Goal: Transaction & Acquisition: Purchase product/service

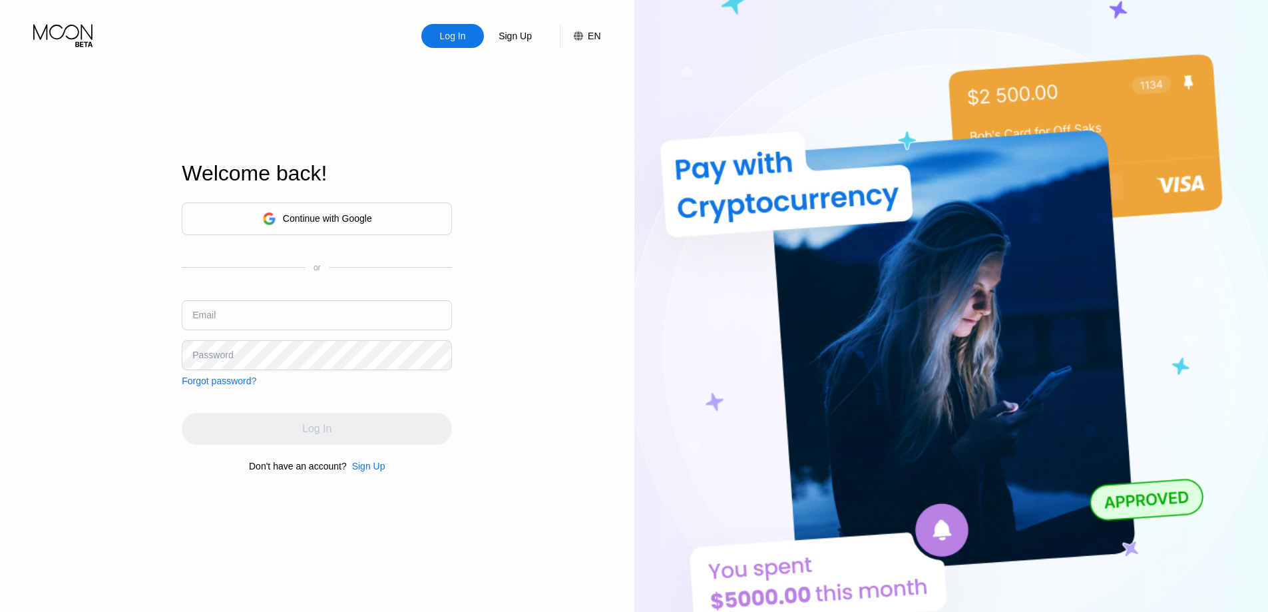
click at [342, 214] on div "Continue with Google" at bounding box center [327, 218] width 89 height 11
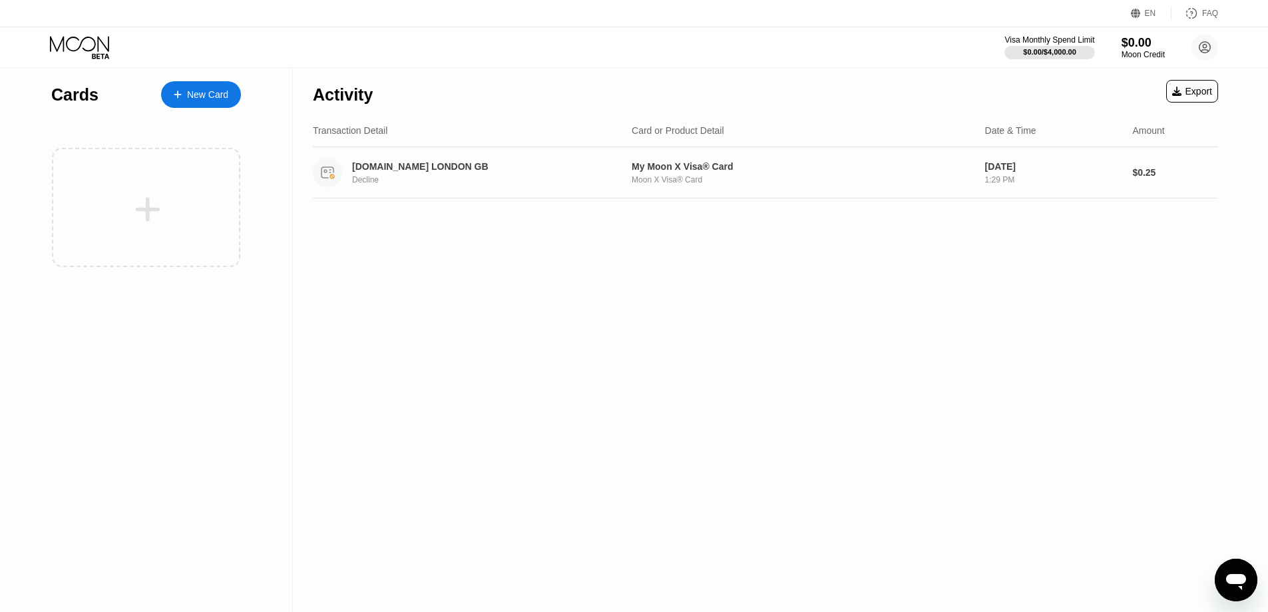
click at [481, 194] on div "[DOMAIN_NAME] LONDON GB Decline My Moon X Visa® Card Moon X Visa® Card [DATE] 1…" at bounding box center [765, 172] width 905 height 51
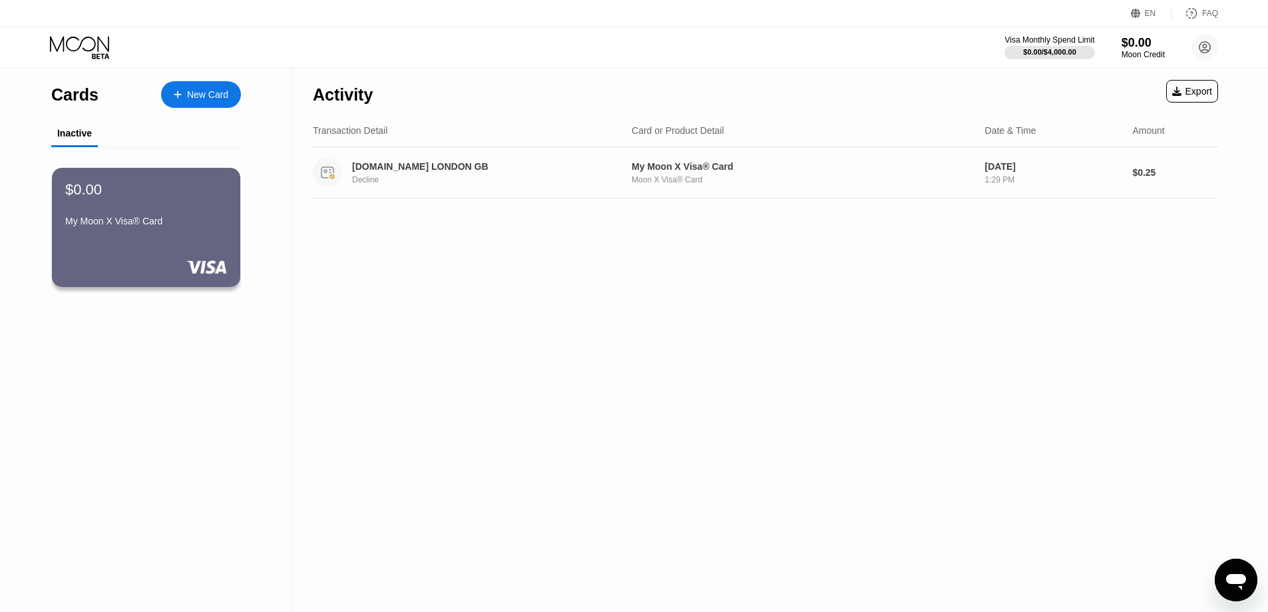
click at [467, 171] on div "[DOMAIN_NAME] LONDON GB" at bounding box center [481, 166] width 258 height 11
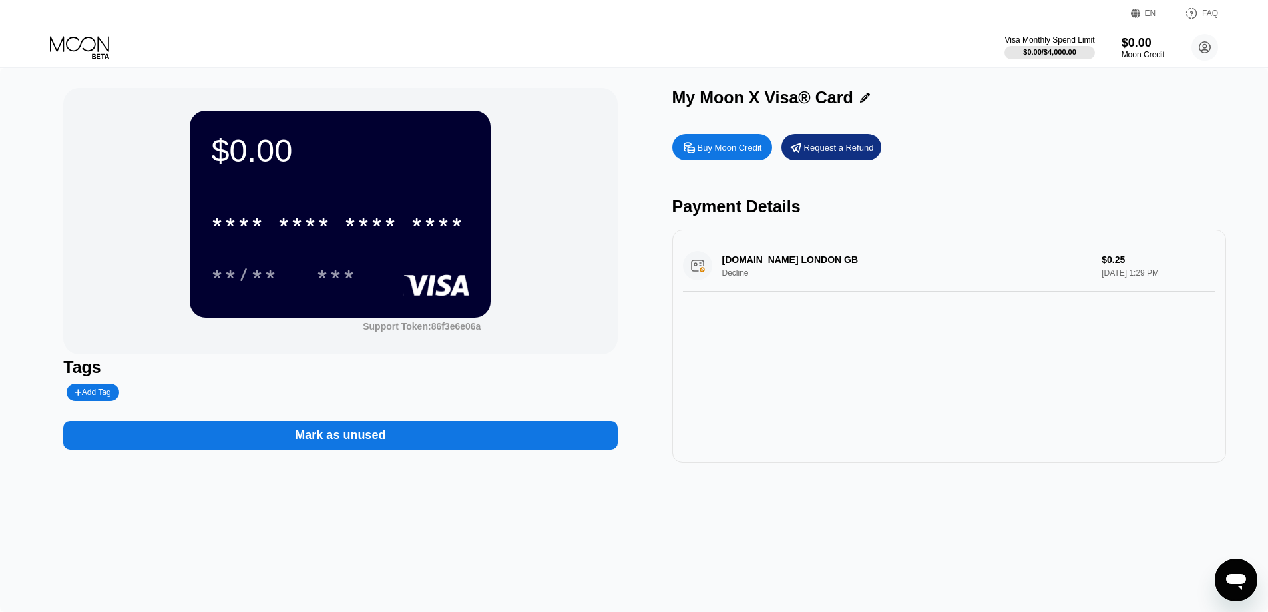
click at [373, 213] on div "* * * * * * * * * * * * ****" at bounding box center [337, 222] width 269 height 33
click at [919, 256] on div "[DOMAIN_NAME] LONDON GB Decline $0.25 [DATE] 1:29 PM" at bounding box center [949, 265] width 532 height 51
click at [802, 260] on div "[DOMAIN_NAME] LONDON GB Decline $0.25 [DATE] 1:29 PM" at bounding box center [949, 265] width 532 height 51
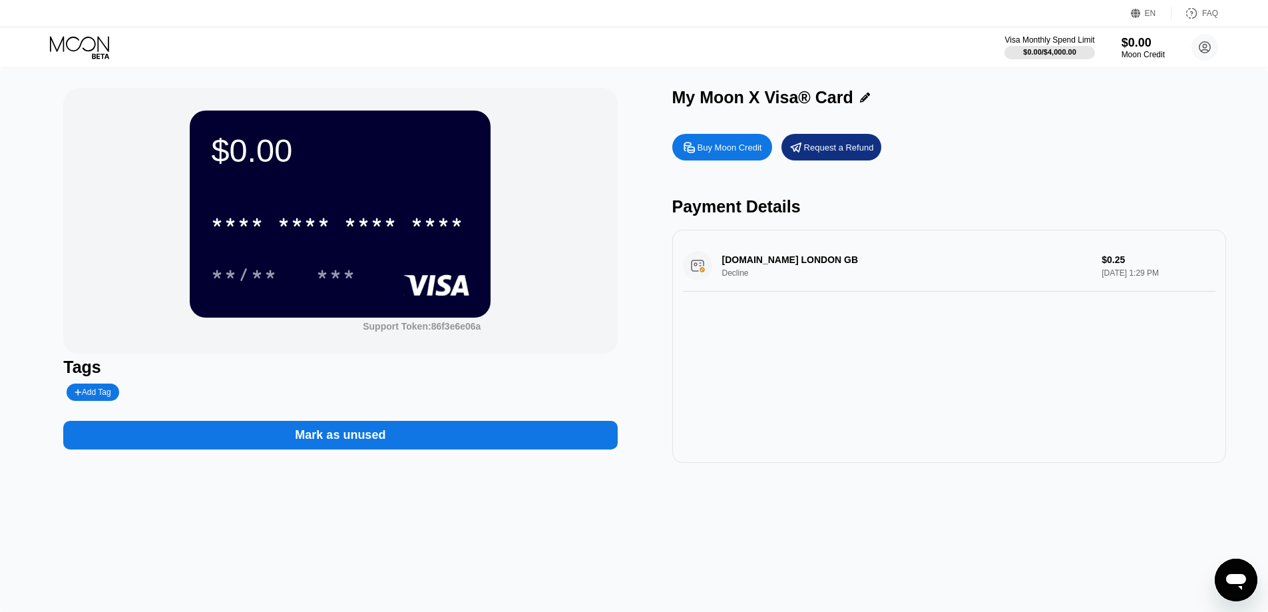
click at [801, 260] on div "[DOMAIN_NAME] LONDON GB Decline $0.25 [DATE] 1:29 PM" at bounding box center [949, 265] width 532 height 51
click at [791, 260] on div "[DOMAIN_NAME] LONDON GB Decline $0.25 [DATE] 1:29 PM" at bounding box center [949, 265] width 532 height 51
drag, startPoint x: 789, startPoint y: 259, endPoint x: 773, endPoint y: 252, distance: 17.6
click at [785, 258] on div "[DOMAIN_NAME] LONDON GB Decline $0.25 [DATE] 1:29 PM" at bounding box center [949, 265] width 532 height 51
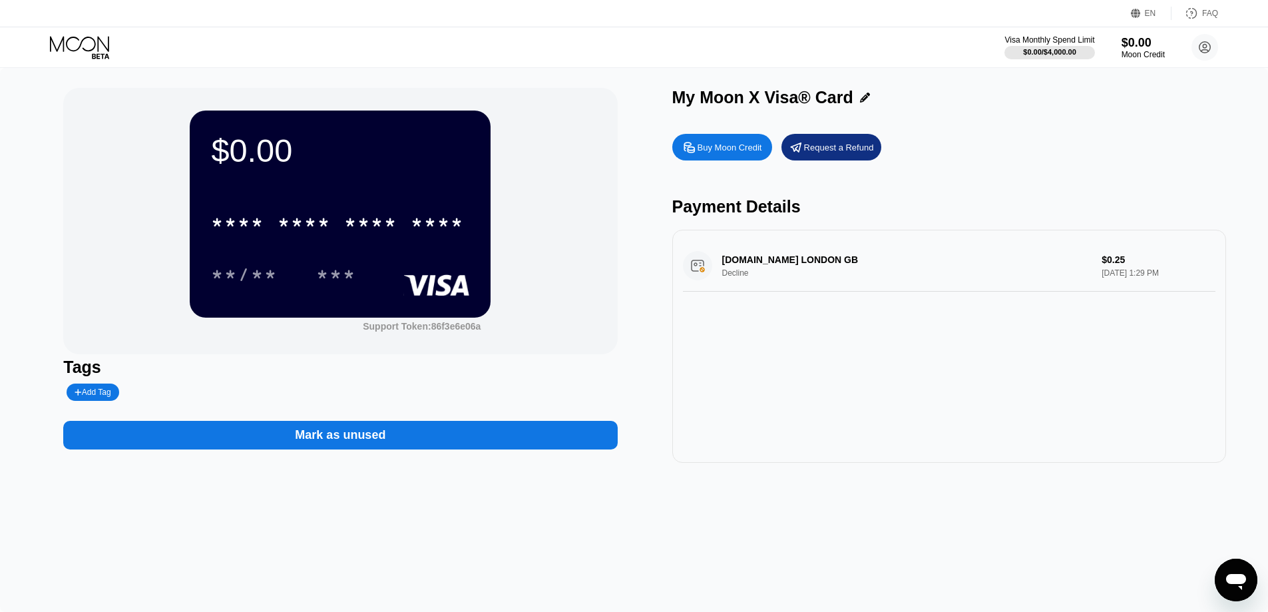
click at [773, 252] on div "[DOMAIN_NAME] LONDON GB Decline $0.25 [DATE] 1:29 PM" at bounding box center [949, 265] width 532 height 51
drag, startPoint x: 772, startPoint y: 254, endPoint x: 765, endPoint y: 242, distance: 13.1
click at [771, 252] on div "[DOMAIN_NAME] LONDON GB Decline $0.25 [DATE] 1:29 PM" at bounding box center [949, 265] width 532 height 51
click at [850, 145] on div "Request a Refund" at bounding box center [839, 147] width 70 height 11
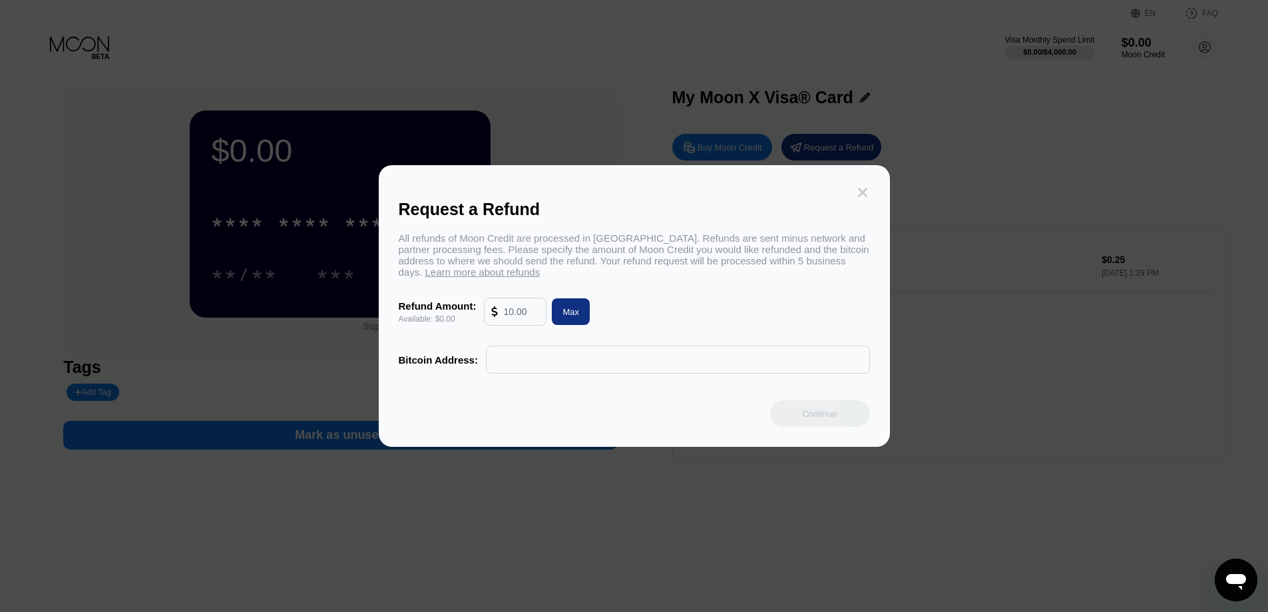
click at [867, 185] on icon at bounding box center [862, 192] width 15 height 15
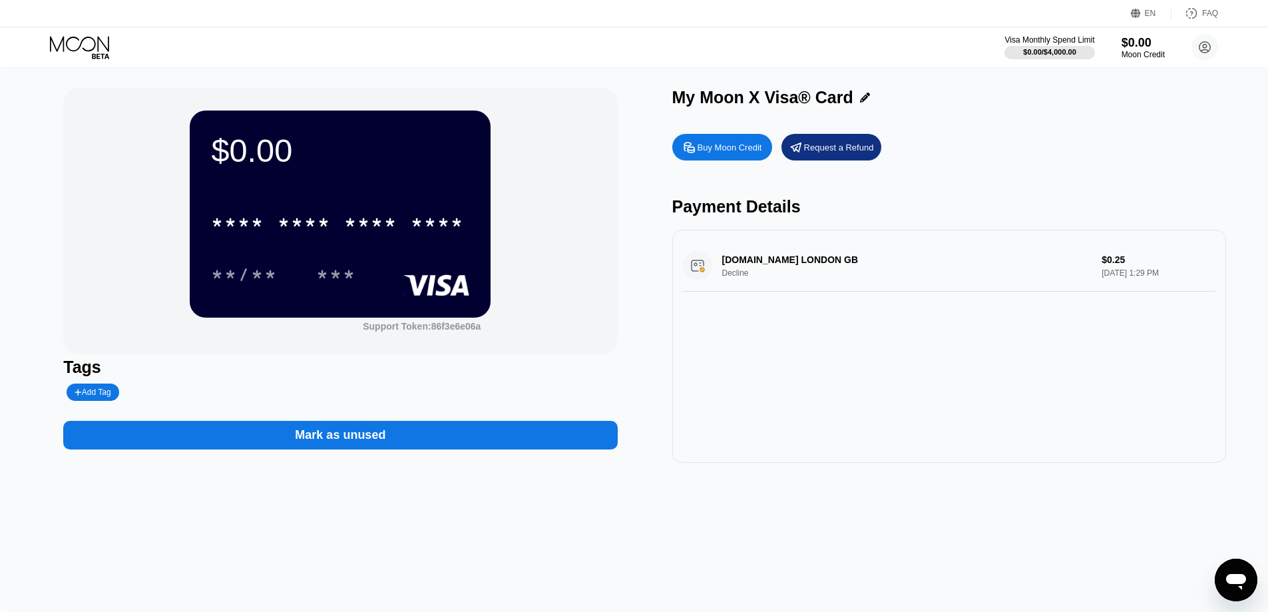
click at [755, 153] on div "Buy Moon Credit" at bounding box center [730, 147] width 65 height 11
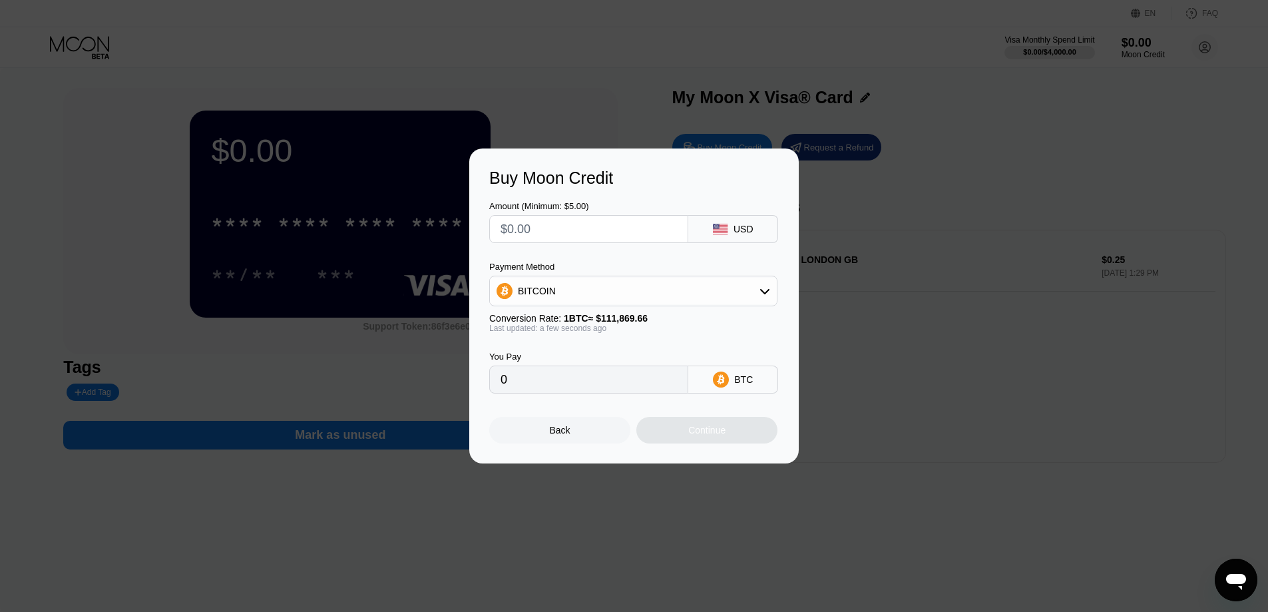
drag, startPoint x: 742, startPoint y: 442, endPoint x: 580, endPoint y: 419, distance: 163.3
click at [741, 443] on div "Continue" at bounding box center [706, 430] width 141 height 27
click at [576, 418] on div "Back Continue" at bounding box center [634, 418] width 290 height 50
click at [572, 432] on div "Back" at bounding box center [559, 430] width 141 height 27
click at [572, 432] on div at bounding box center [639, 306] width 1278 height 612
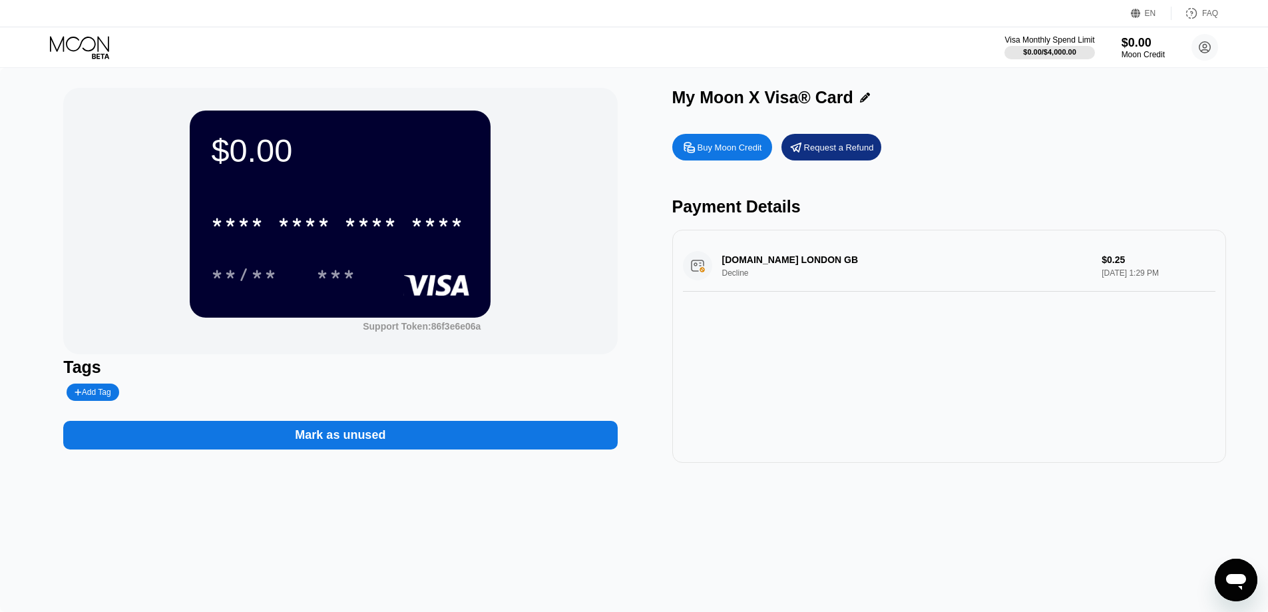
click at [388, 252] on div "**** **** **** **** **/** ***" at bounding box center [340, 235] width 258 height 79
click at [391, 327] on div "Support Token: 86f3e6e06a" at bounding box center [422, 326] width 118 height 11
click at [392, 264] on div "**/** ***" at bounding box center [340, 274] width 258 height 33
click at [322, 279] on div "***" at bounding box center [336, 276] width 40 height 21
